Goal: Check status: Check status

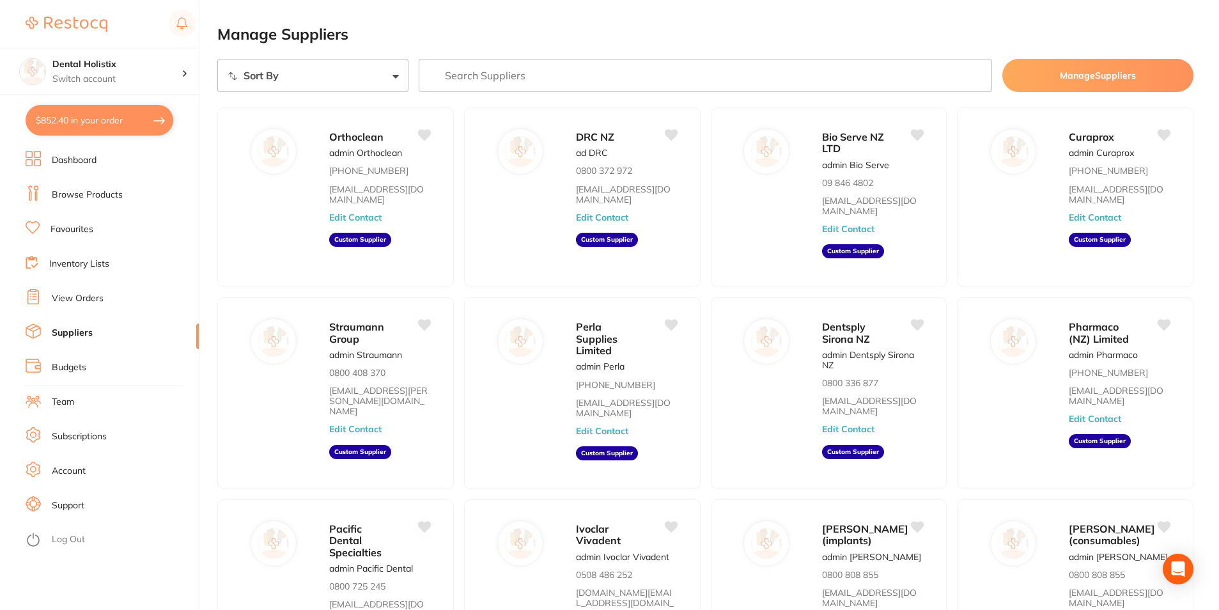
click at [91, 295] on link "View Orders" at bounding box center [78, 298] width 52 height 13
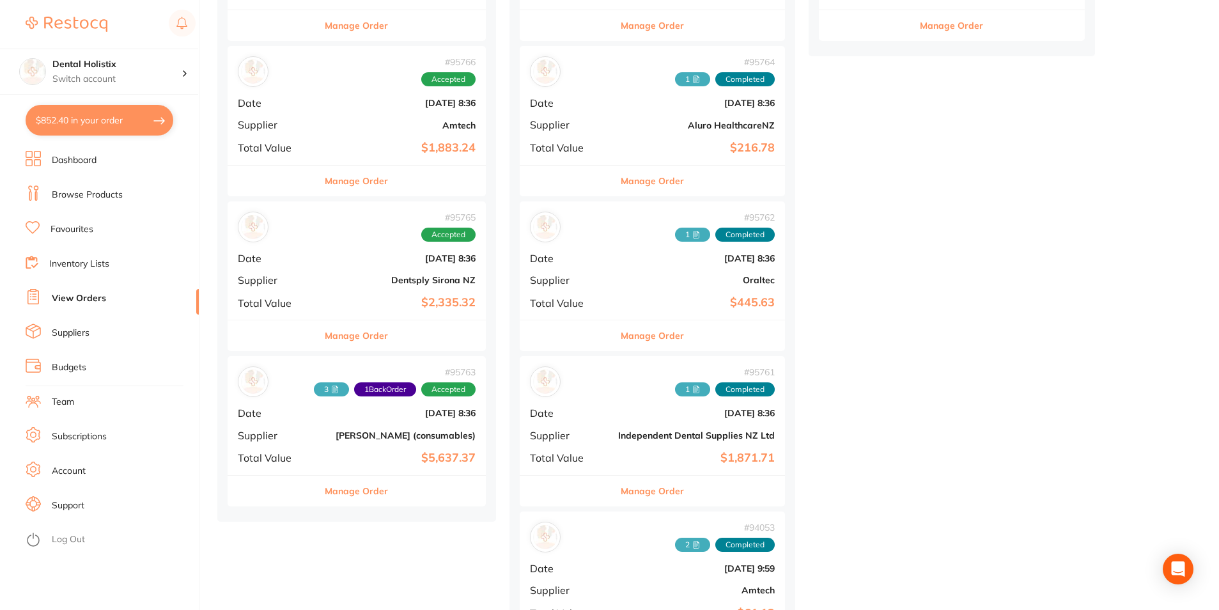
scroll to position [512, 0]
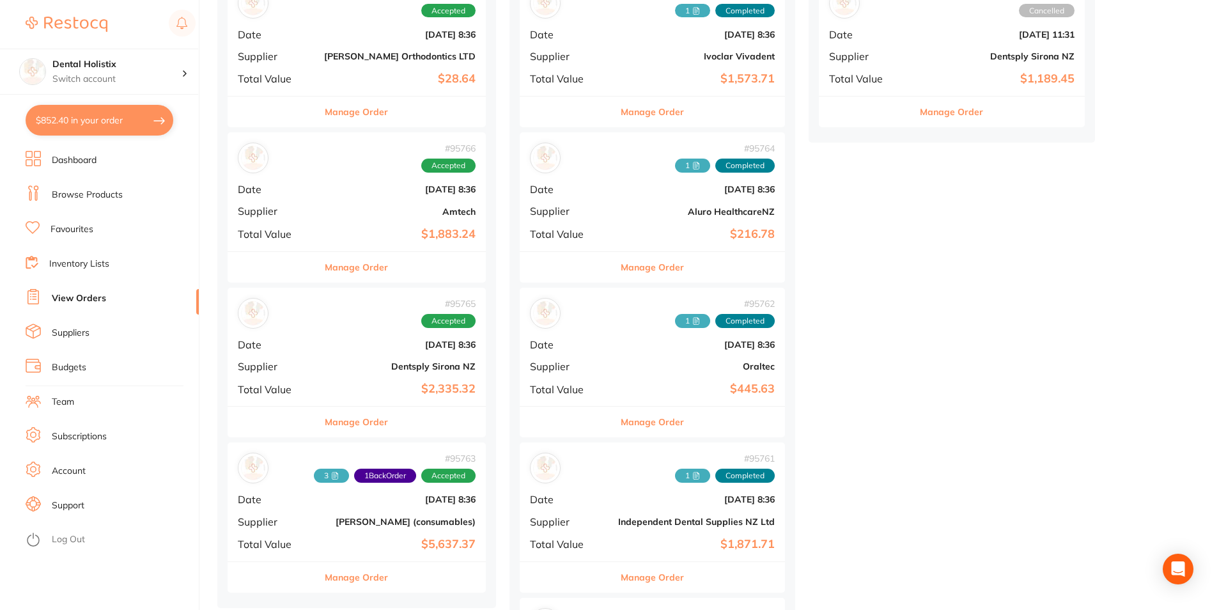
click at [366, 265] on button "Manage Order" at bounding box center [356, 267] width 63 height 31
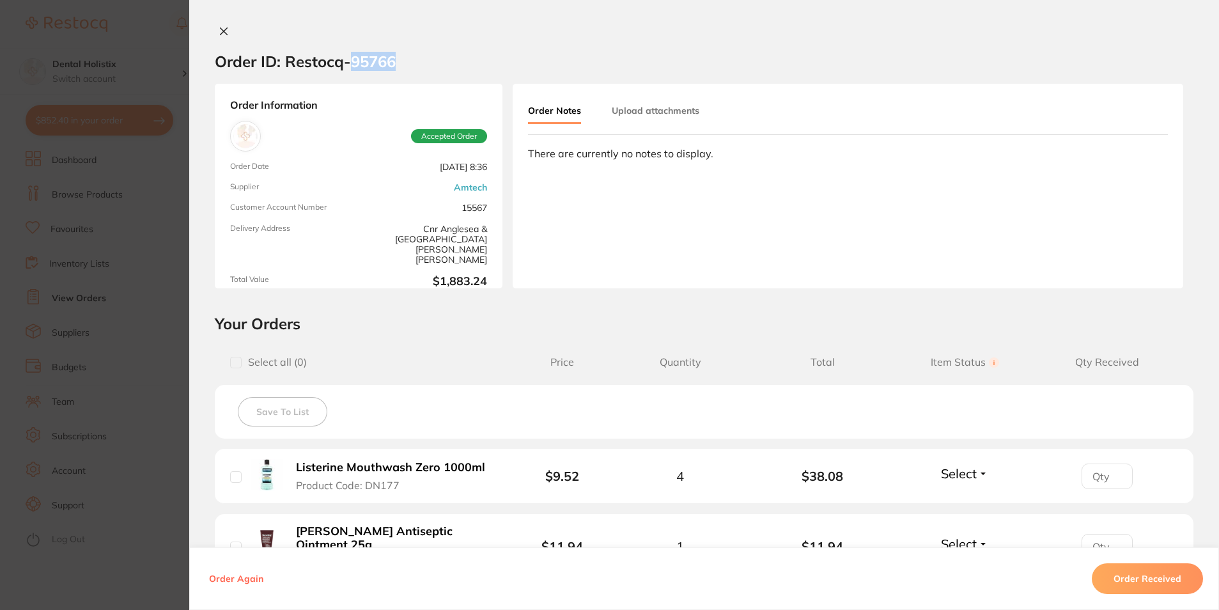
drag, startPoint x: 403, startPoint y: 59, endPoint x: 350, endPoint y: 59, distance: 53.1
click at [350, 59] on section "Order ID: Restocq- 95766" at bounding box center [704, 61] width 1030 height 45
drag, startPoint x: 350, startPoint y: 59, endPoint x: 461, endPoint y: 52, distance: 110.8
click at [464, 62] on section "Order ID: Restocq- 95766" at bounding box center [704, 61] width 1030 height 45
click at [219, 27] on icon at bounding box center [224, 31] width 10 height 10
